Goal: Information Seeking & Learning: Learn about a topic

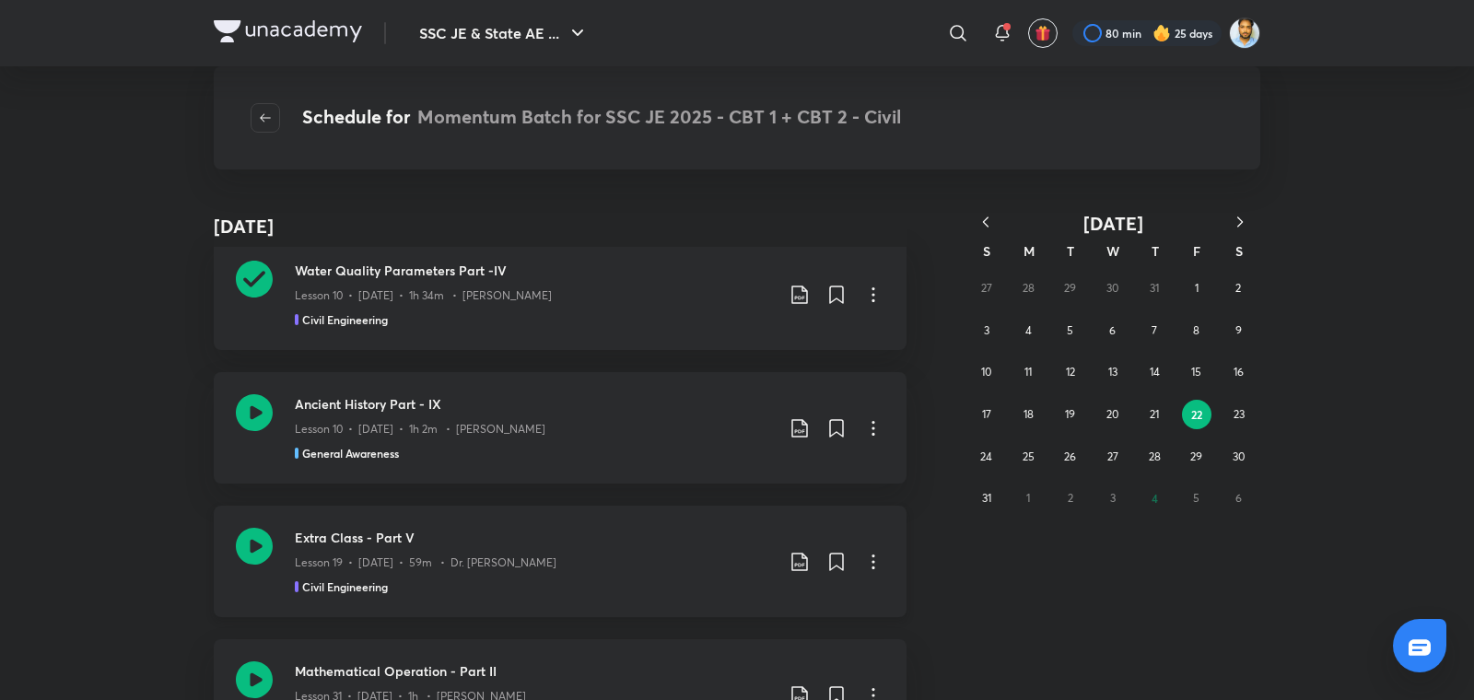
scroll to position [132481, 0]
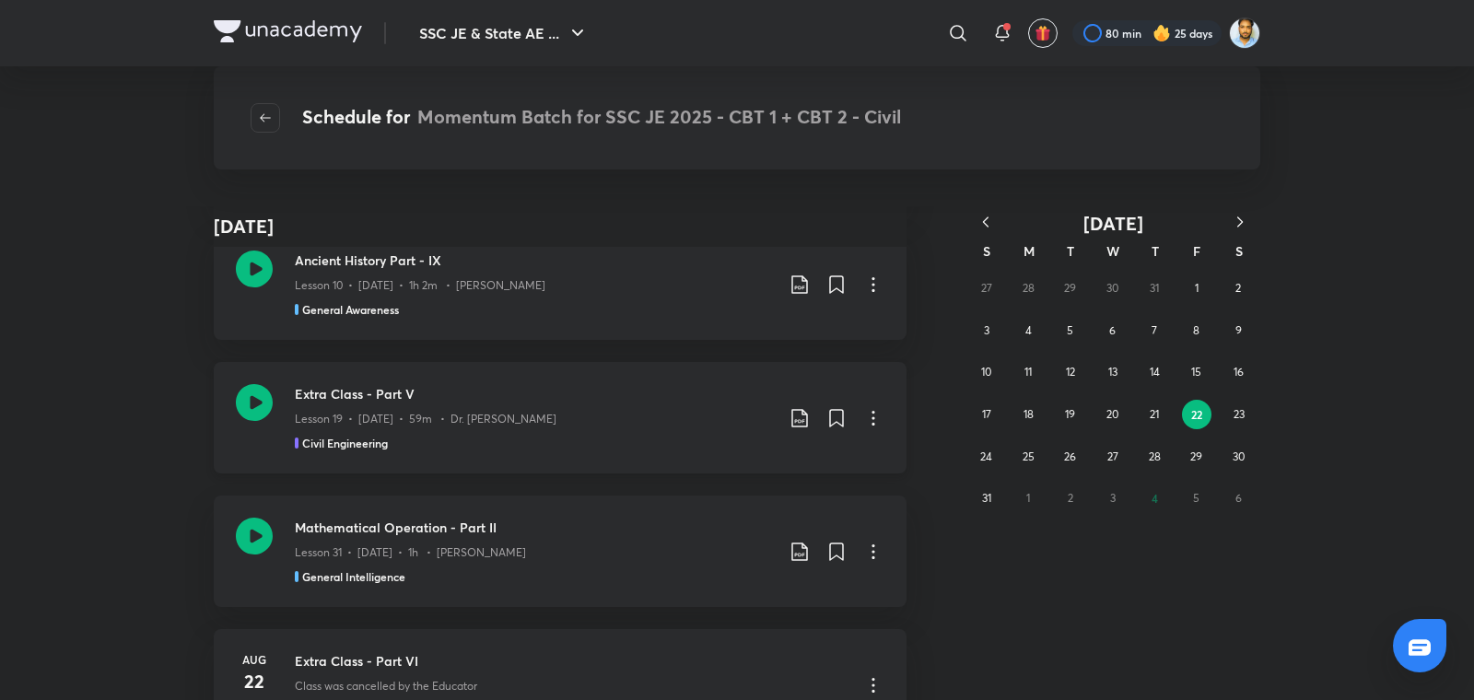
click at [635, 404] on div "Lesson 19 • Aug 22 • 59m • Dr. Jaspal Singh" at bounding box center [534, 416] width 479 height 24
